Goal: Find specific page/section: Find specific page/section

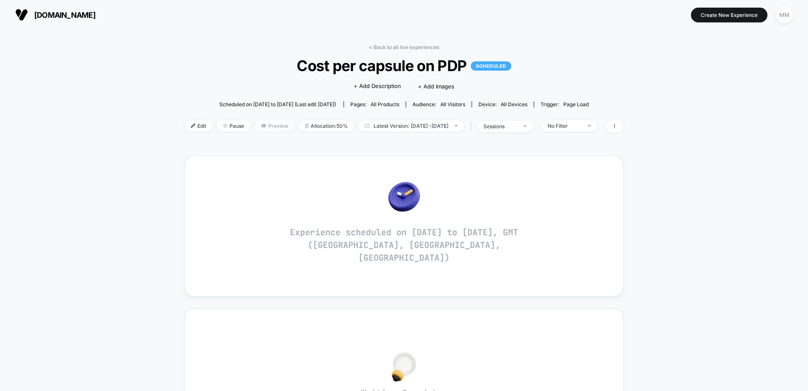
click at [256, 123] on span "Preview" at bounding box center [275, 125] width 40 height 11
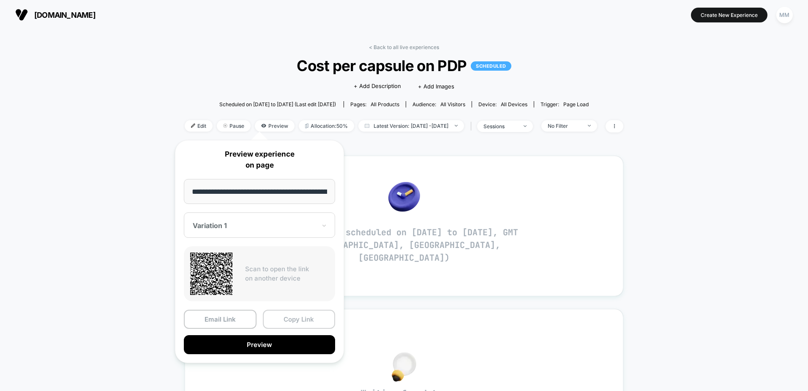
click at [295, 315] on button "Copy Link" at bounding box center [299, 318] width 73 height 19
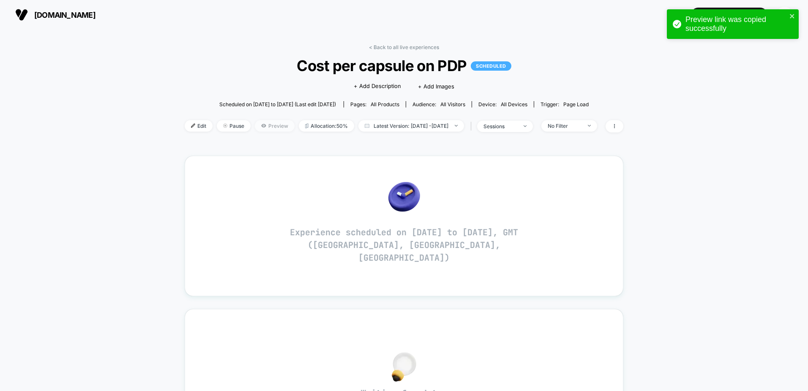
click at [261, 124] on span "Preview" at bounding box center [275, 125] width 40 height 11
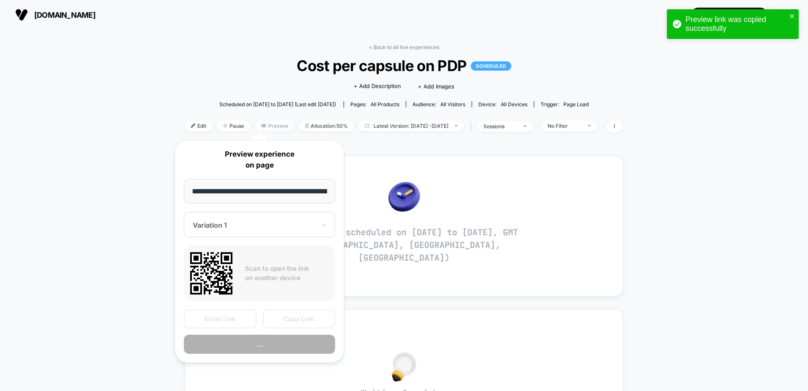
scroll to position [0, 72]
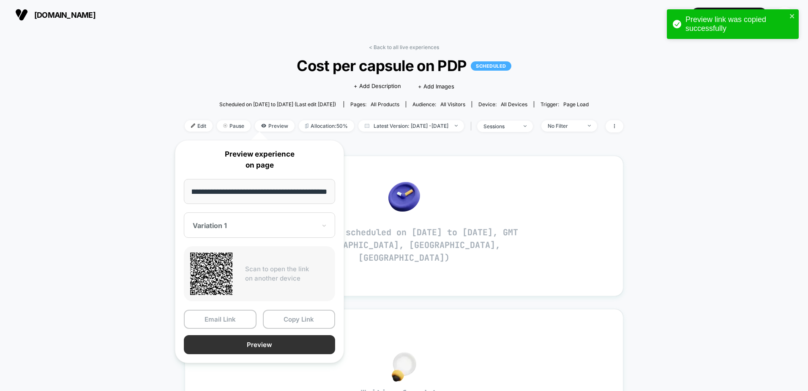
click at [288, 346] on button "Preview" at bounding box center [259, 344] width 151 height 19
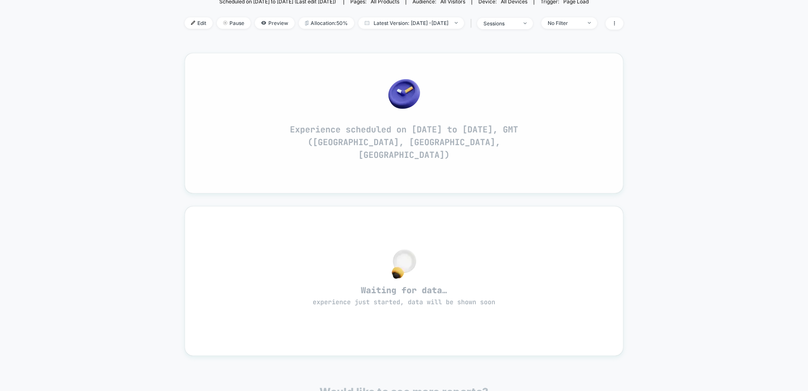
scroll to position [0, 0]
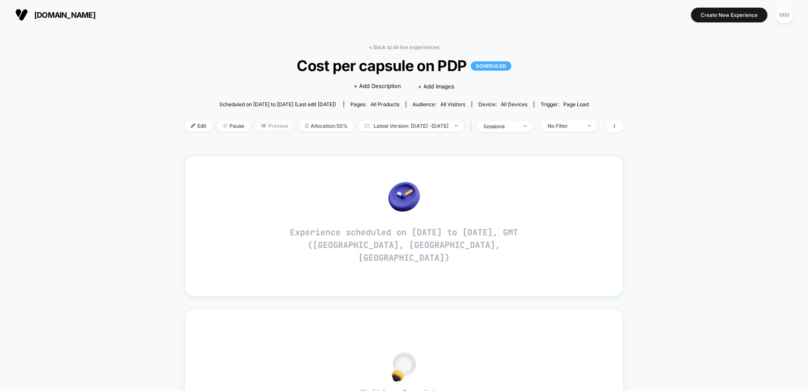
click at [255, 129] on span "Preview" at bounding box center [275, 125] width 40 height 11
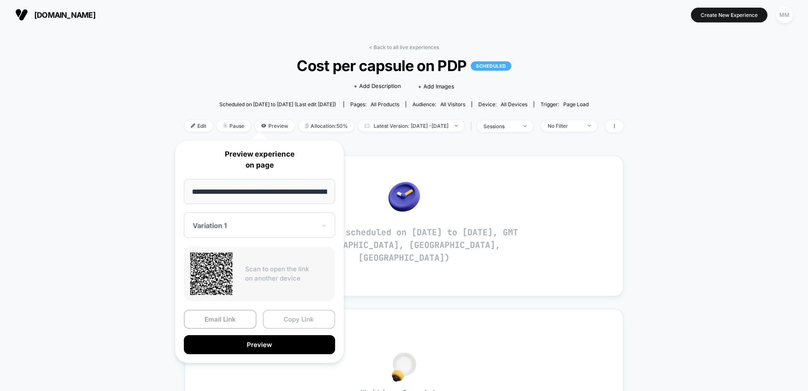
click at [285, 323] on button "Copy Link" at bounding box center [299, 318] width 73 height 19
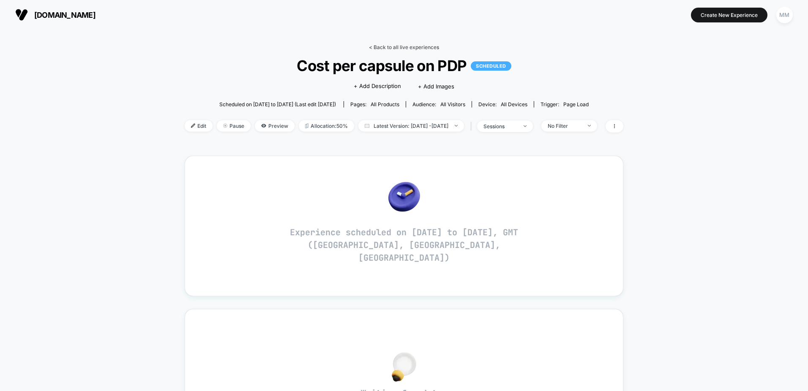
click at [379, 47] on link "< Back to all live experiences" at bounding box center [404, 47] width 70 height 6
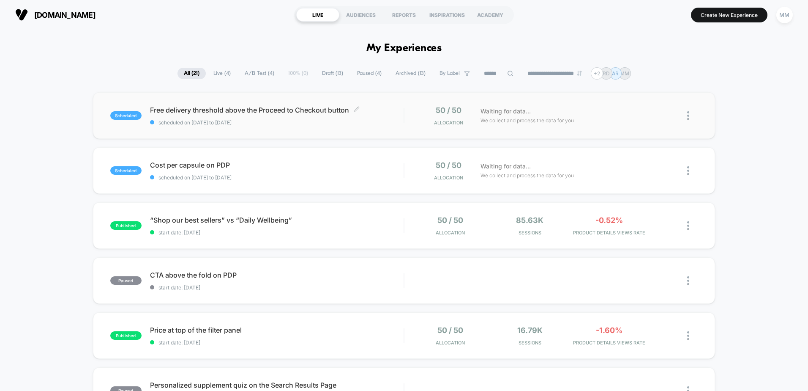
click at [291, 113] on span "Free delivery threshold above the Proceed to Checkout button Click to edit expe…" at bounding box center [277, 110] width 254 height 8
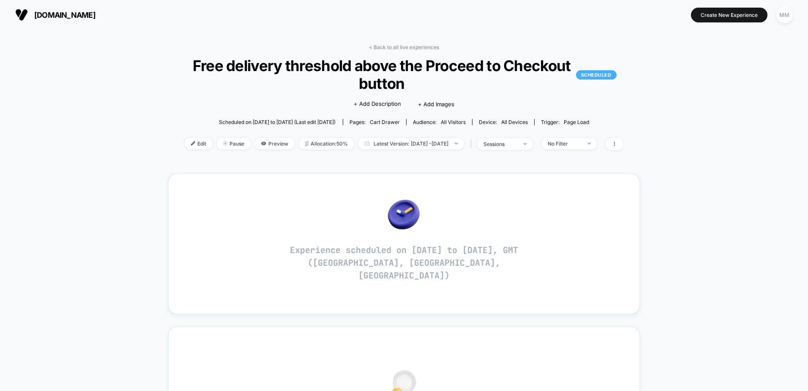
click at [377, 52] on div "< Back to all live experiences Free delivery threshold above the Proceed to Che…" at bounding box center [404, 102] width 472 height 117
click at [377, 45] on link "< Back to all live experiences" at bounding box center [404, 47] width 70 height 6
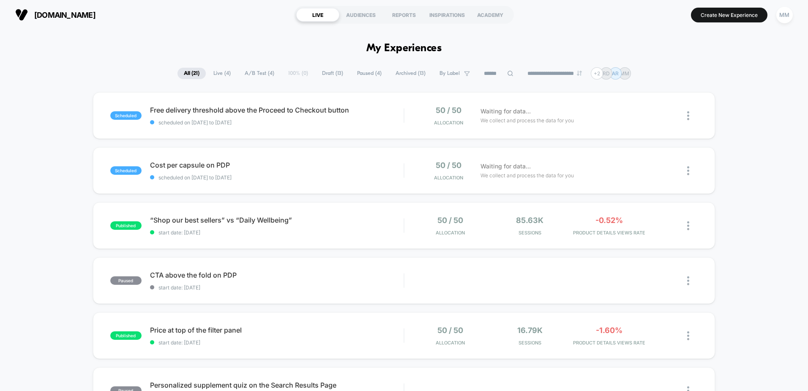
click at [332, 71] on span "Draft ( 13 )" at bounding box center [333, 73] width 34 height 11
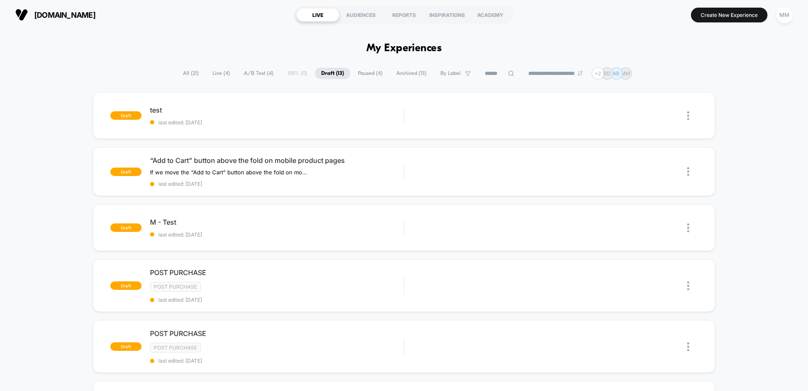
click at [266, 75] on span "A/B Test ( 4 )" at bounding box center [259, 73] width 42 height 11
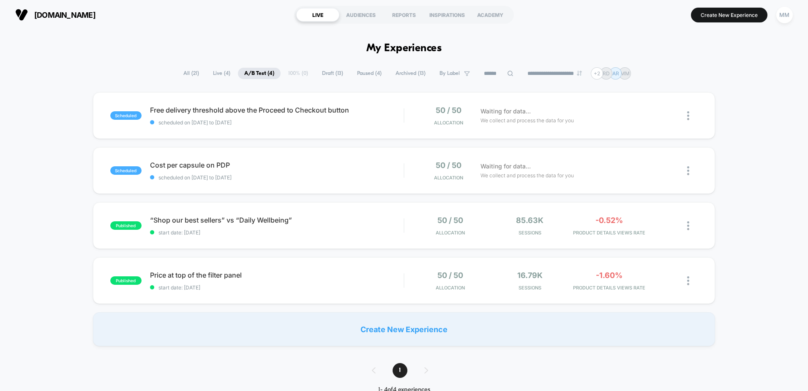
click at [225, 72] on span "Live ( 4 )" at bounding box center [222, 73] width 30 height 11
click at [182, 73] on span "All ( 21 )" at bounding box center [191, 73] width 28 height 11
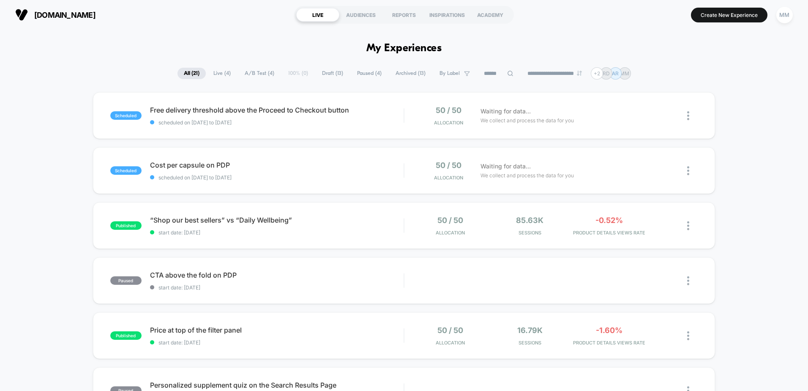
click at [318, 73] on span "Draft ( 13 )" at bounding box center [333, 73] width 34 height 11
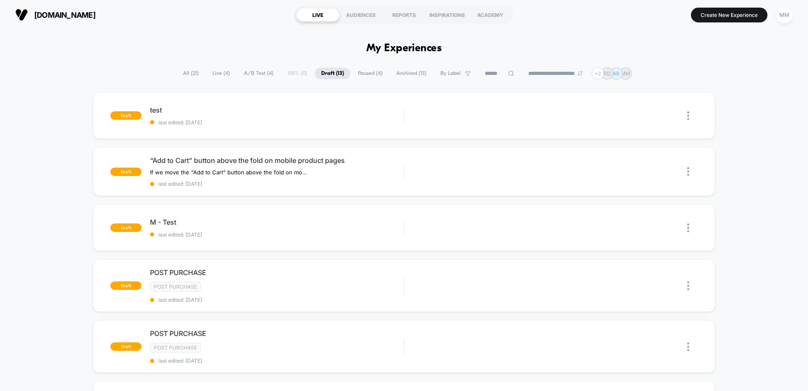
click at [359, 76] on span "Paused ( 4 )" at bounding box center [370, 73] width 37 height 11
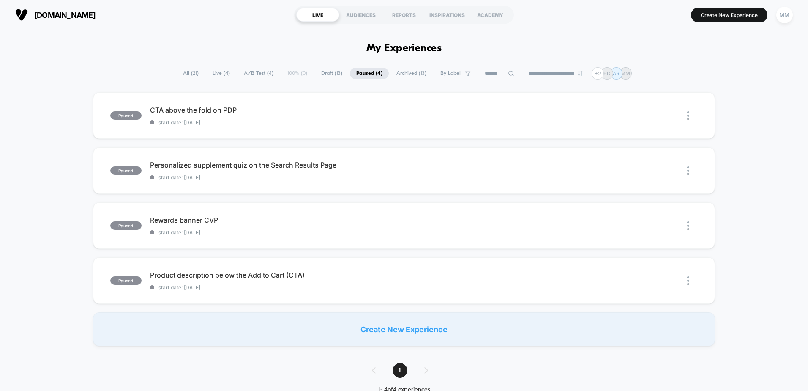
click at [332, 72] on span "Draft ( 13 )" at bounding box center [332, 73] width 34 height 11
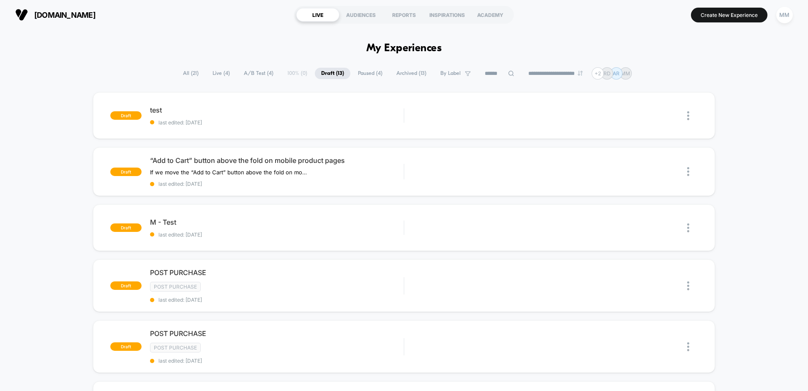
click at [404, 72] on span "Archived ( 13 )" at bounding box center [411, 73] width 43 height 11
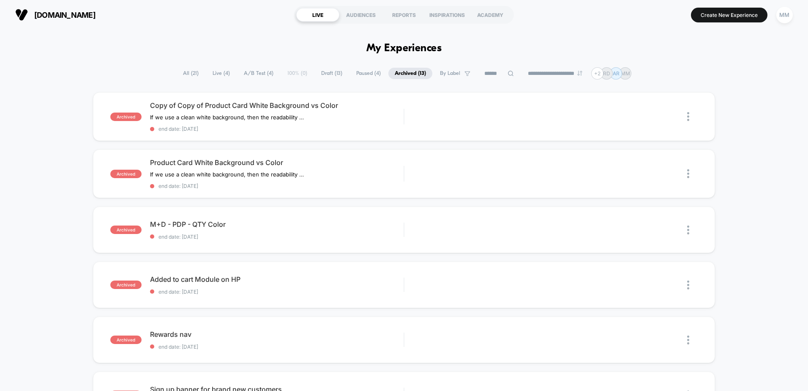
click at [187, 72] on span "All ( 21 )" at bounding box center [191, 73] width 28 height 11
